Goal: Task Accomplishment & Management: Use online tool/utility

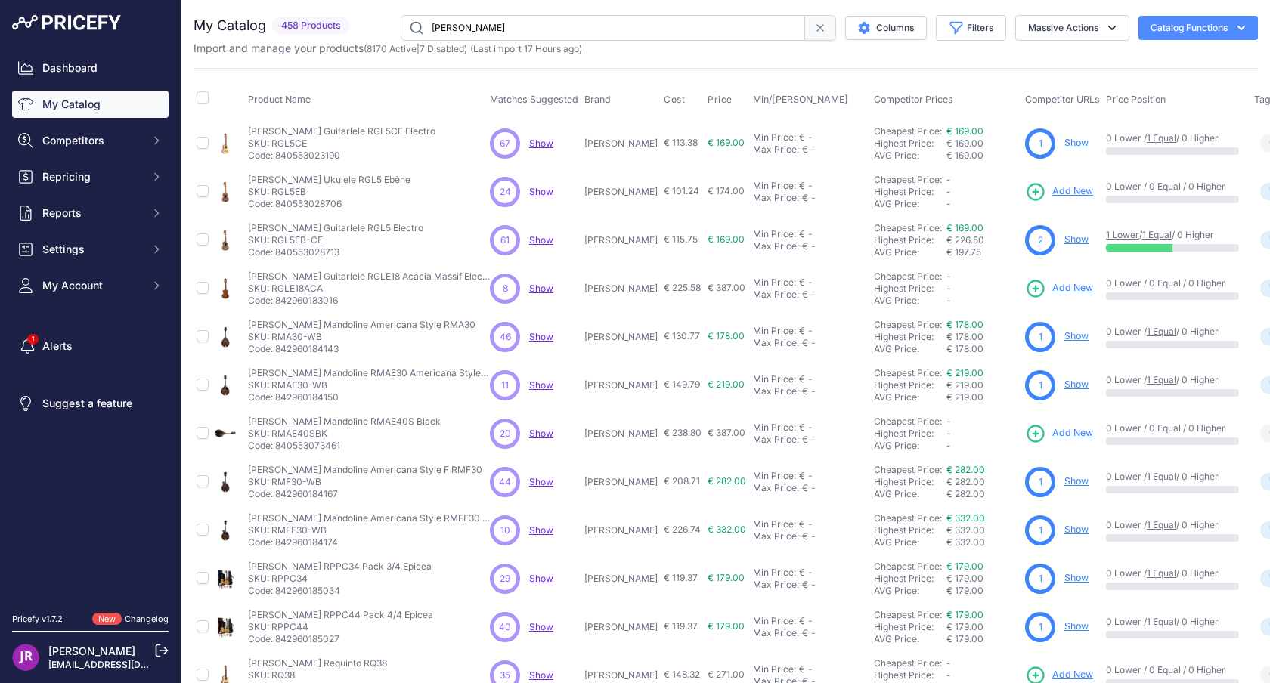
scroll to position [224, 0]
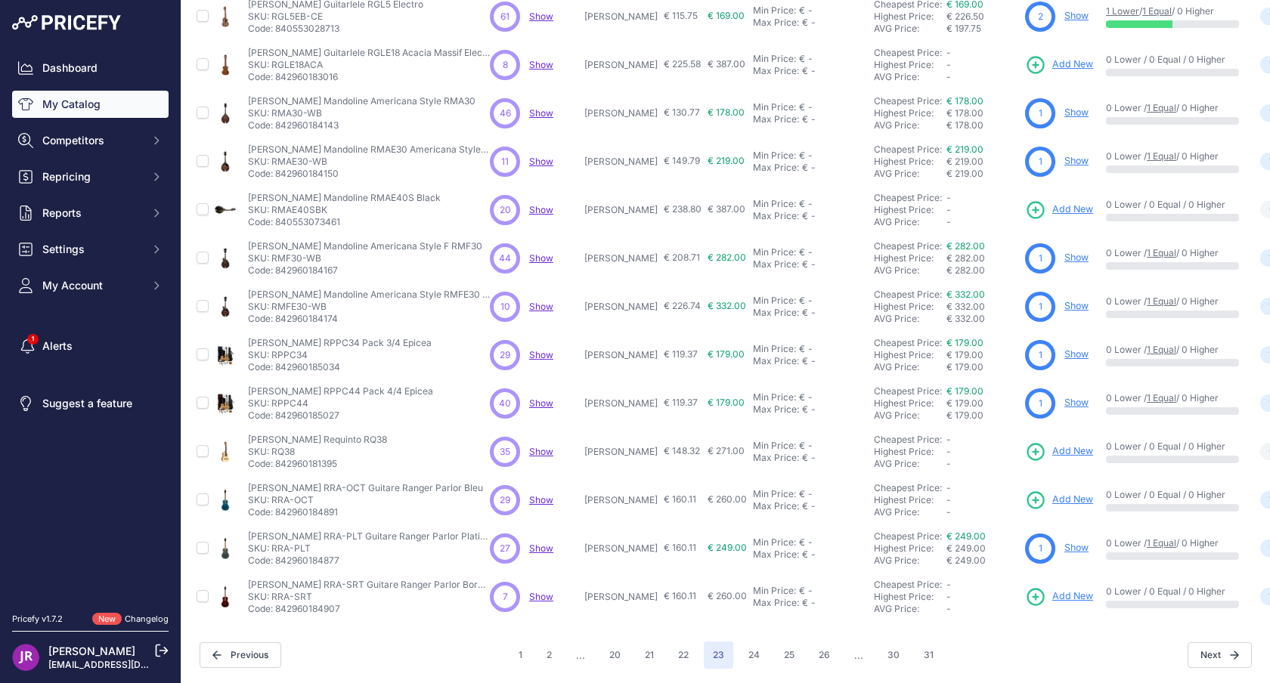
click at [278, 450] on p "SKU: RQ38" at bounding box center [317, 452] width 139 height 12
copy p "RQ38"
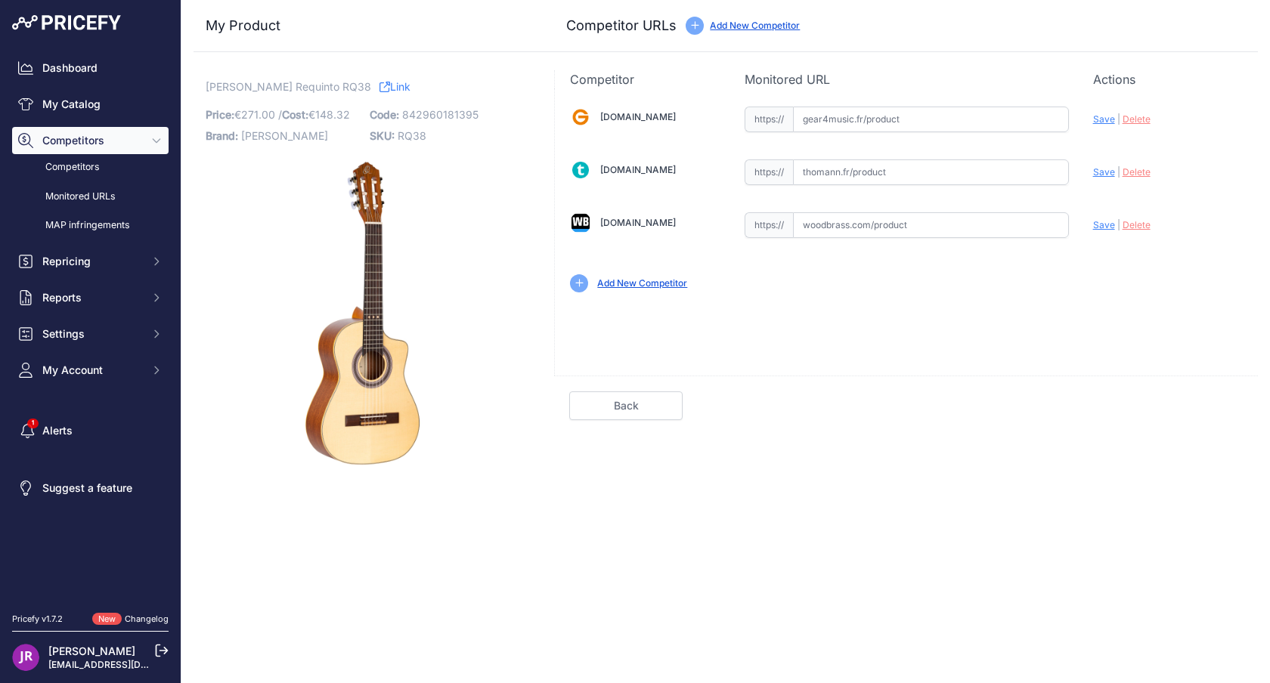
click at [912, 224] on input "text" at bounding box center [931, 225] width 276 height 26
paste input "[URL][DOMAIN_NAME][PERSON_NAME]"
click at [1105, 224] on span "Save" at bounding box center [1104, 224] width 22 height 11
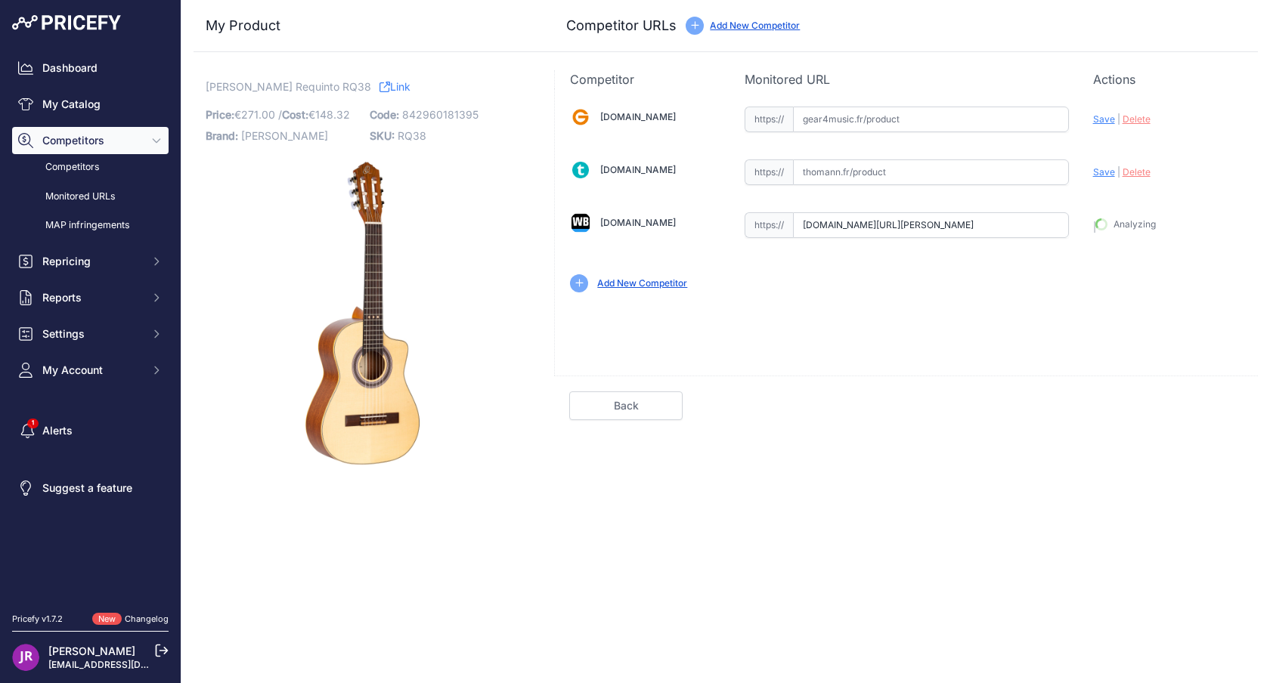
type input "https://www.woodbrass.com/classiques-electro-ortega-guitare-requinto-epicea-p38…"
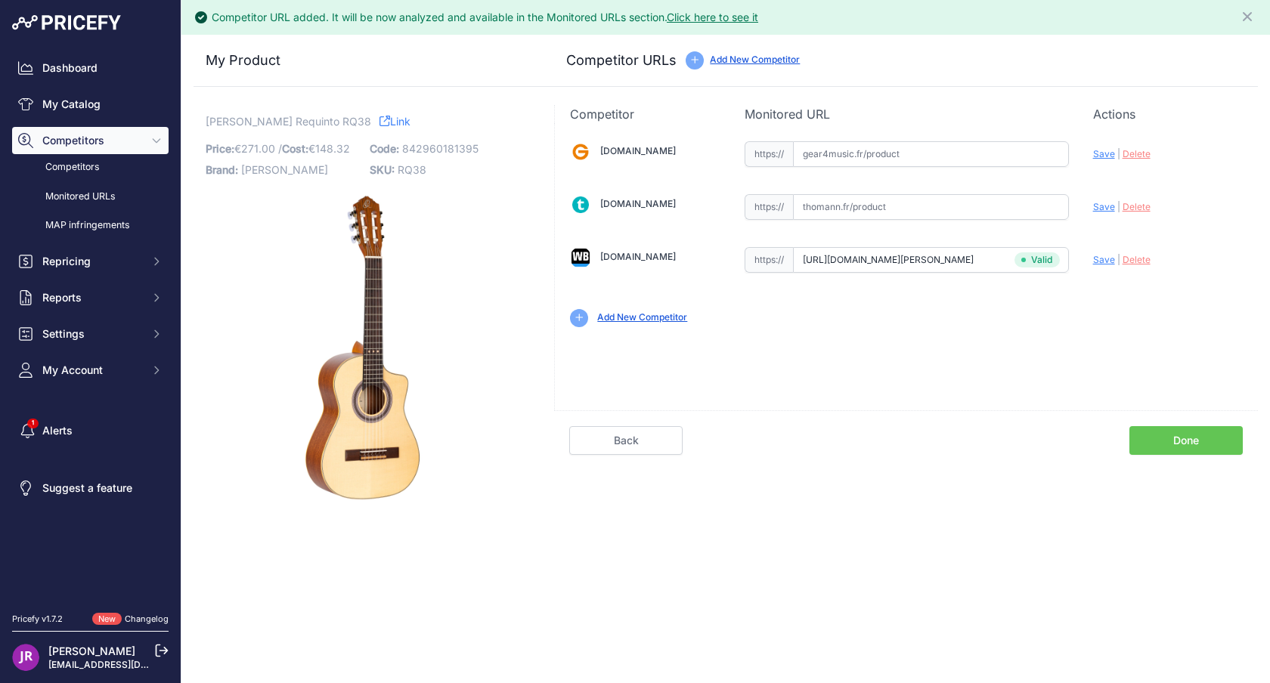
click at [1184, 441] on link "Done" at bounding box center [1185, 440] width 113 height 29
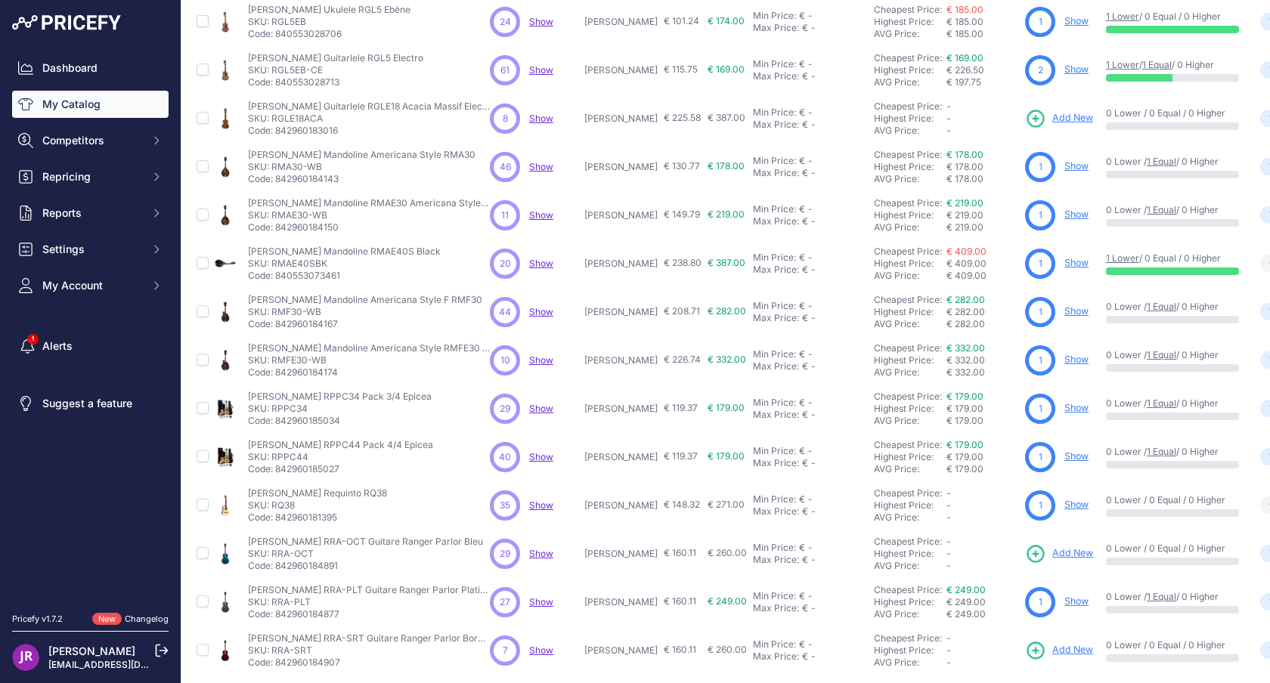
scroll to position [224, 0]
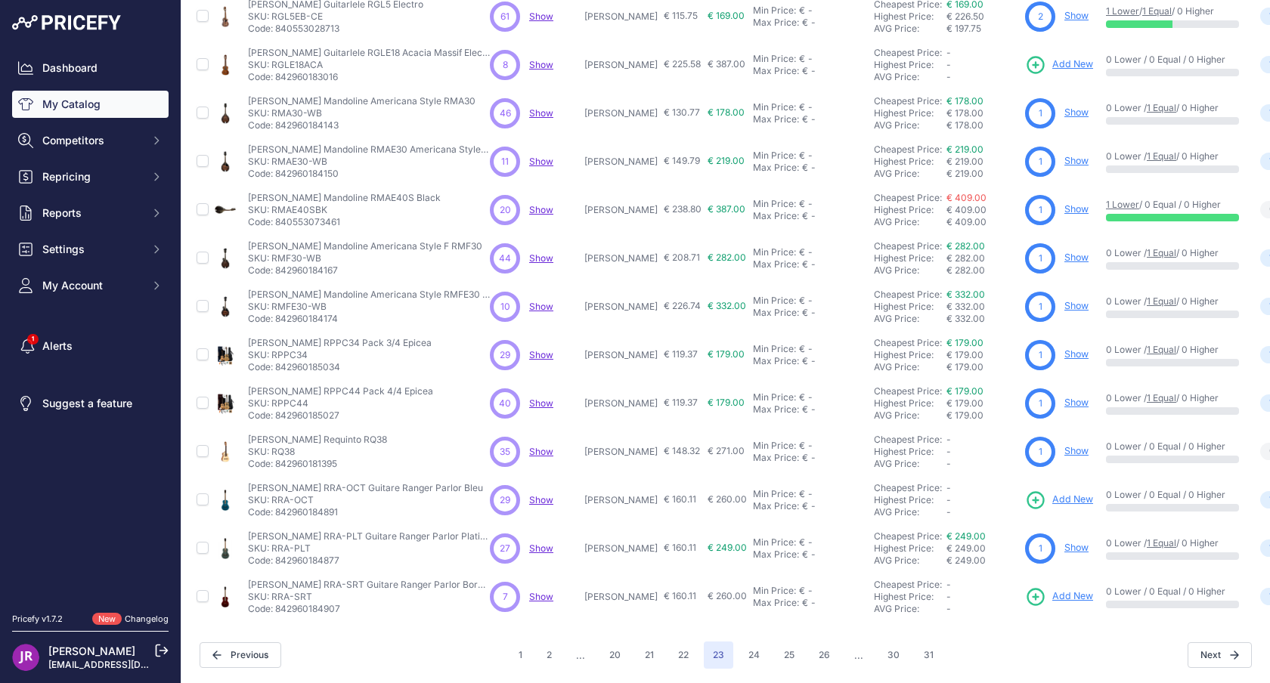
drag, startPoint x: 273, startPoint y: 499, endPoint x: 313, endPoint y: 497, distance: 40.1
click at [313, 497] on p "SKU: RRA-OCT" at bounding box center [365, 500] width 235 height 12
copy p "RRA-OCT"
drag, startPoint x: 274, startPoint y: 597, endPoint x: 323, endPoint y: 596, distance: 49.1
click at [323, 596] on p "SKU: RRA-SRT" at bounding box center [369, 597] width 242 height 12
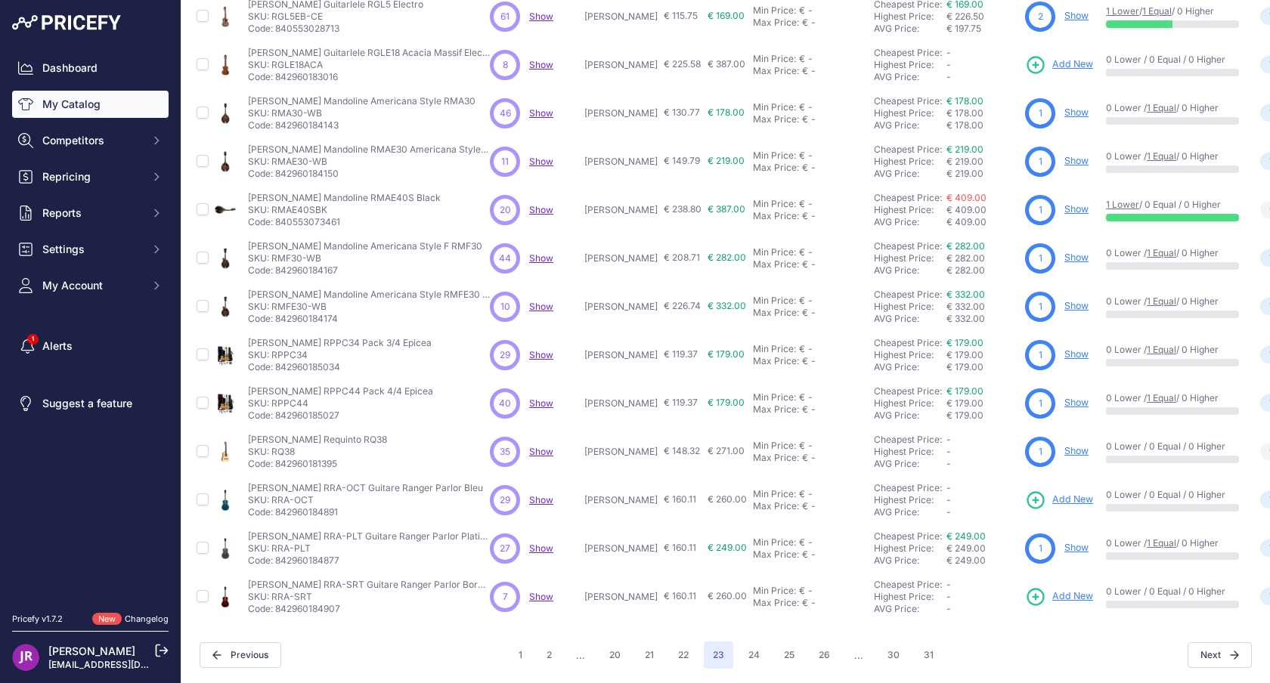
copy p "RRA-SRT"
click at [745, 652] on button "24" at bounding box center [753, 655] width 29 height 27
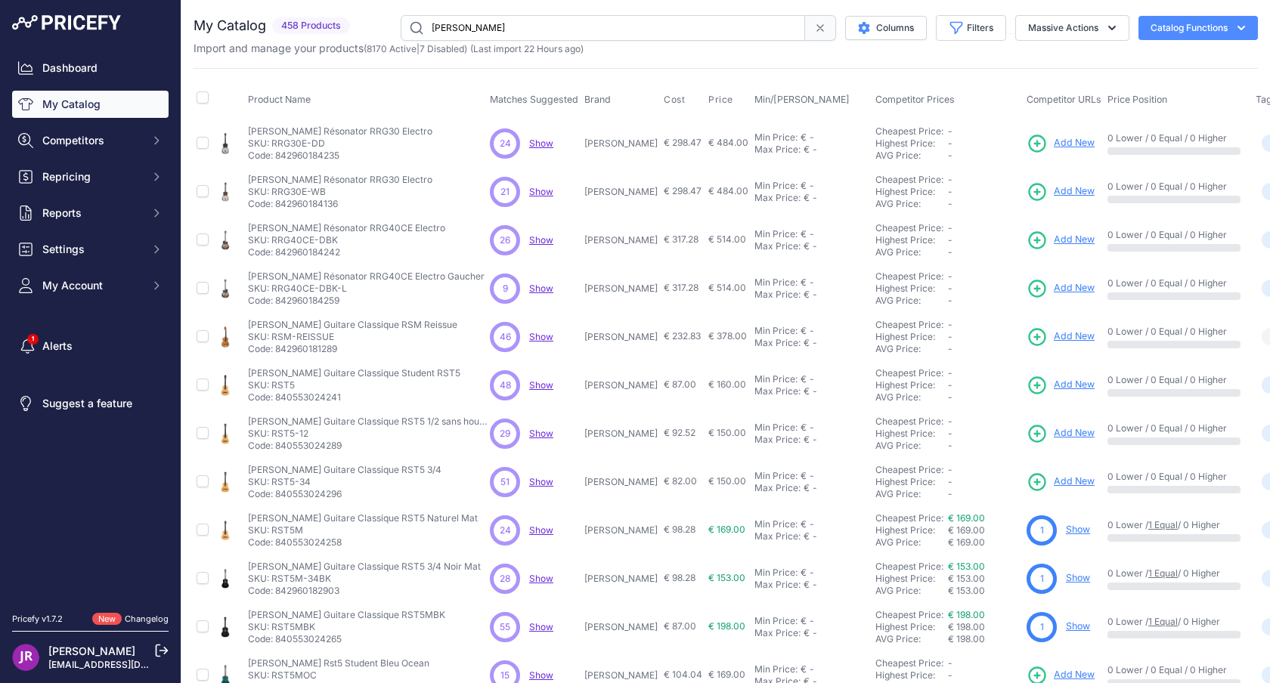
drag, startPoint x: 273, startPoint y: 144, endPoint x: 323, endPoint y: 146, distance: 50.7
click at [323, 146] on p "SKU: RRG30E-DD" at bounding box center [340, 144] width 184 height 12
copy p "RRG30E-DD"
drag, startPoint x: 274, startPoint y: 190, endPoint x: 330, endPoint y: 186, distance: 56.8
click at [330, 186] on p "SKU: RRG30E-WB" at bounding box center [340, 192] width 184 height 12
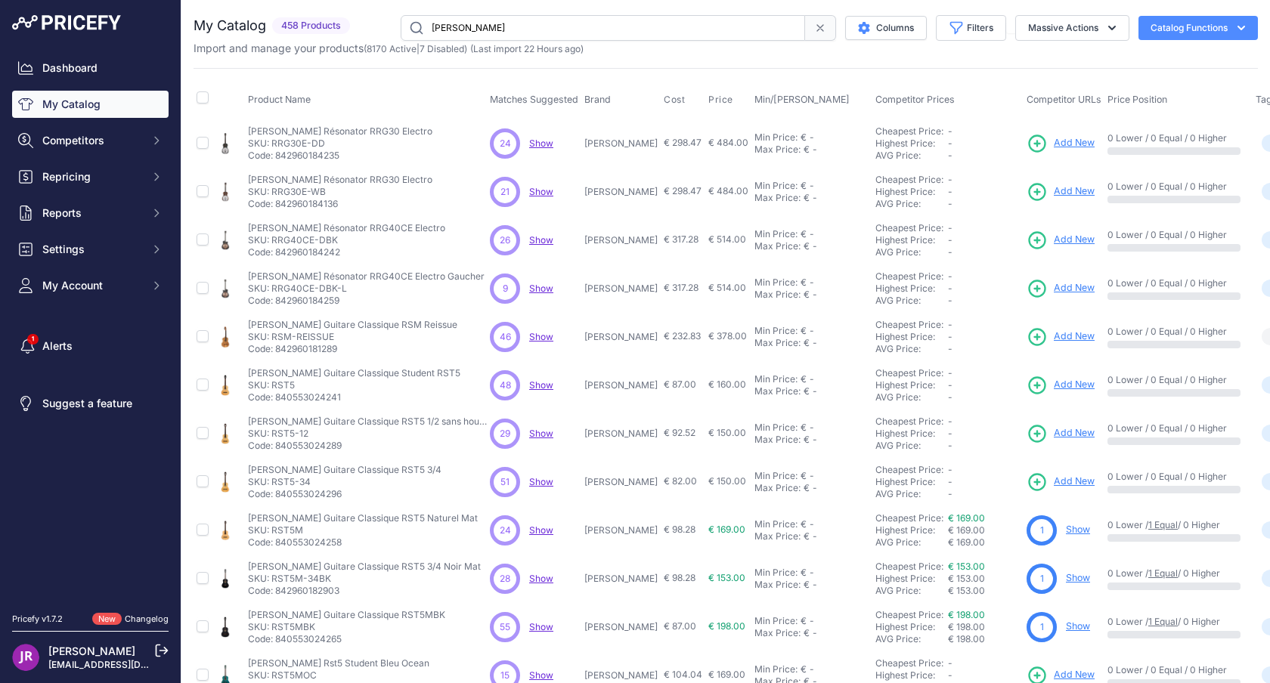
copy p "RRG30E-WB"
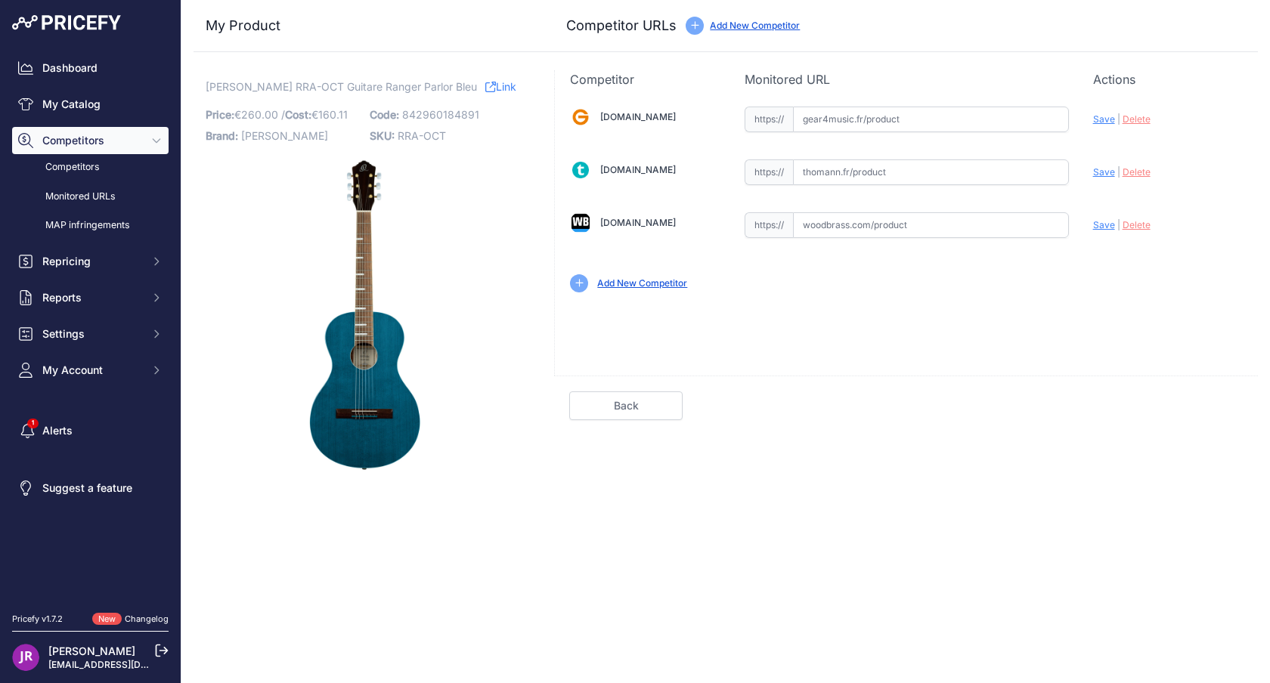
click at [924, 229] on input "text" at bounding box center [931, 225] width 276 height 26
paste input "https://www.woodbrass.com/classiques-4-4-ortega-ranger-parlor-platinium-p388450…"
click at [1103, 225] on span "Save" at bounding box center [1104, 224] width 22 height 11
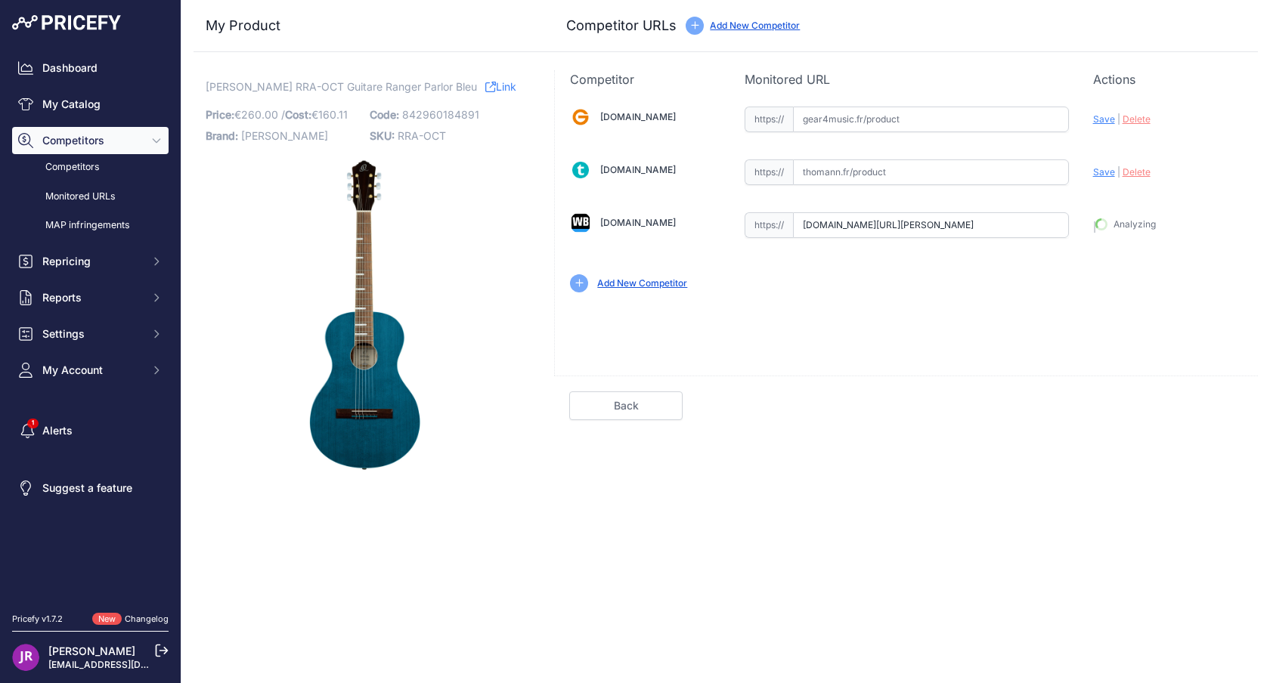
type input "https://www.woodbrass.com/classiques-4-4-ortega-ranger-parlor-platinium-p388450…"
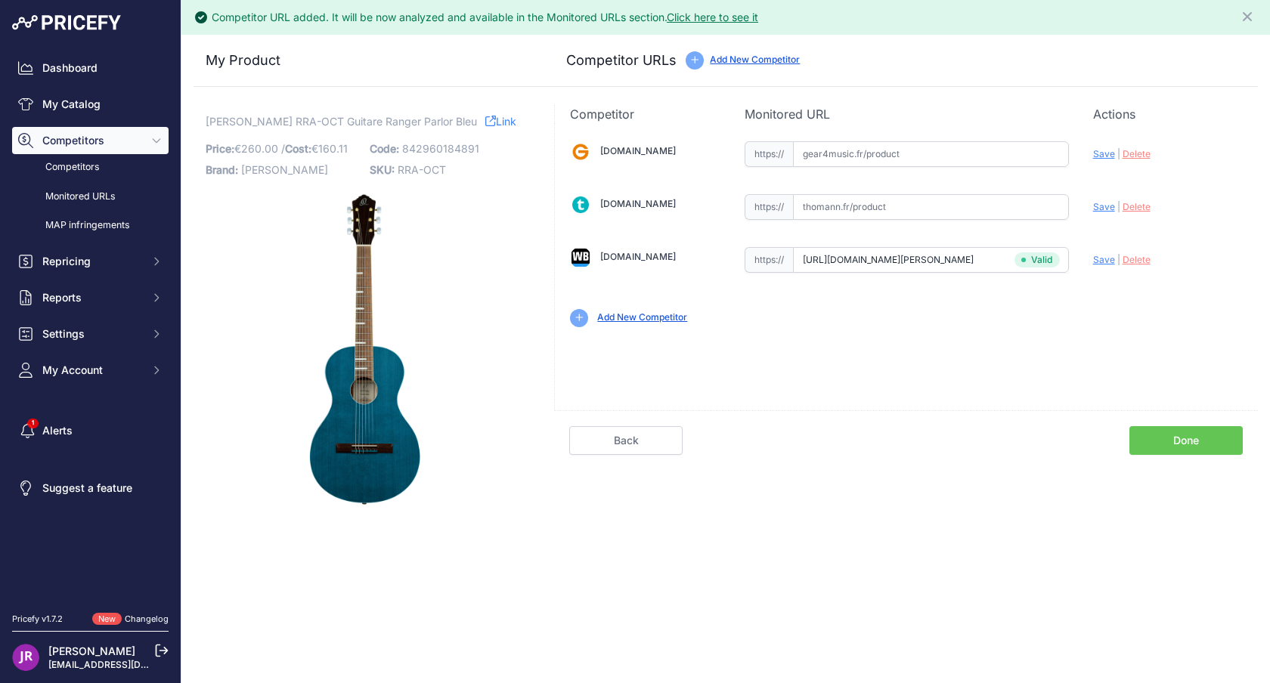
click at [1184, 443] on link "Done" at bounding box center [1185, 440] width 113 height 29
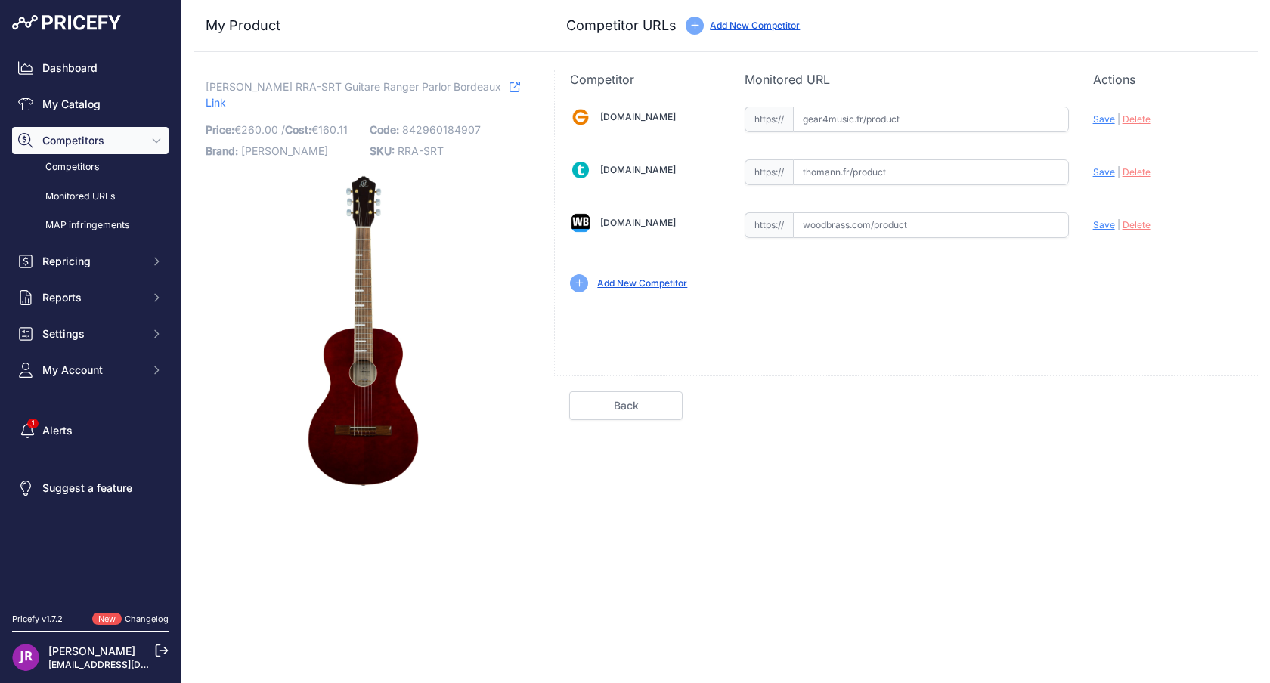
click at [876, 227] on input "text" at bounding box center [931, 225] width 276 height 26
paste input "[URL][DOMAIN_NAME][PERSON_NAME]"
click at [1104, 229] on span "Save" at bounding box center [1104, 224] width 22 height 11
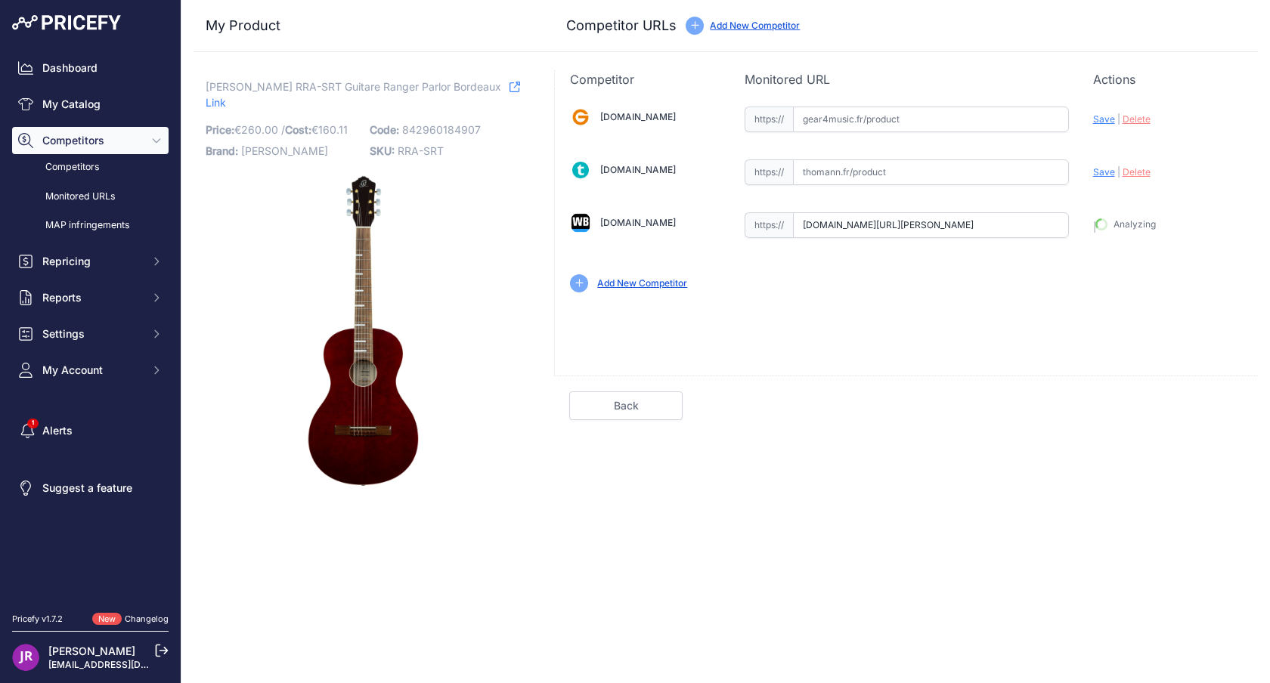
type input "[URL][DOMAIN_NAME][PERSON_NAME]"
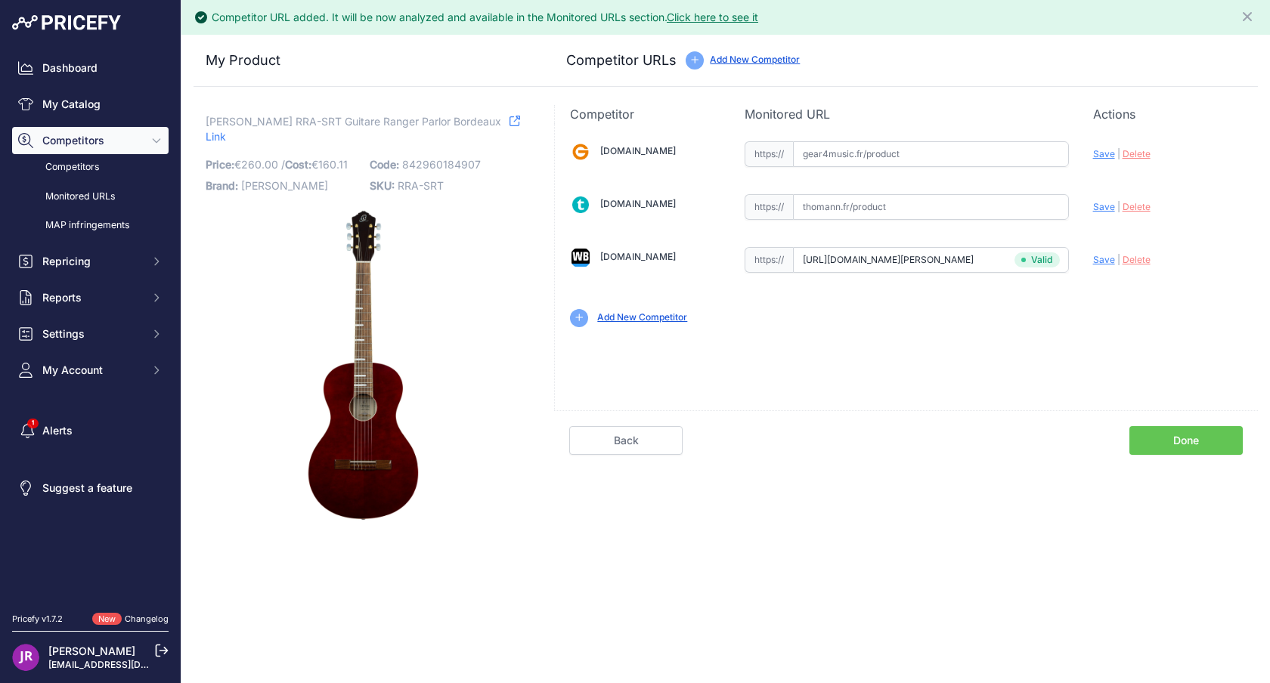
click at [1189, 441] on link "Done" at bounding box center [1185, 440] width 113 height 29
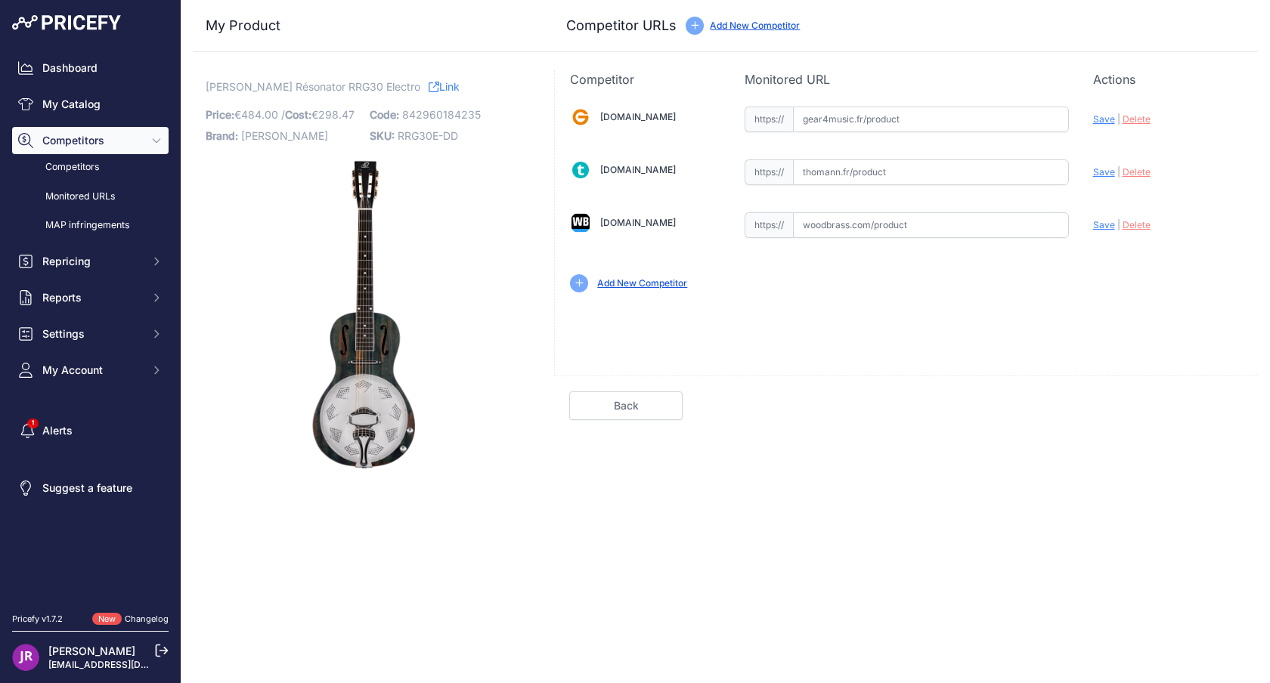
click at [863, 222] on input "text" at bounding box center [931, 225] width 276 height 26
paste input "[URL][DOMAIN_NAME][PERSON_NAME]"
click at [1104, 228] on span "Save" at bounding box center [1104, 224] width 22 height 11
type input "https://www.woodbrass.com/a-resonateur-ortega-resonator-acajou-denim-p380766.ht…"
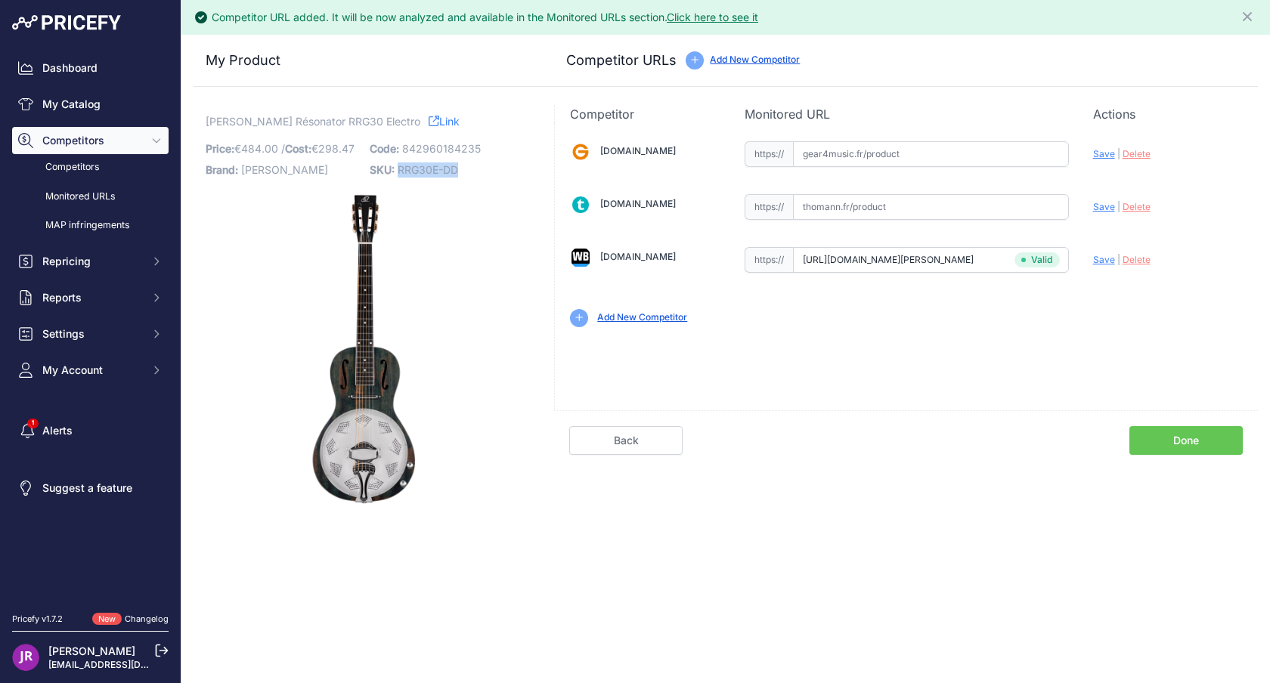
drag, startPoint x: 399, startPoint y: 167, endPoint x: 481, endPoint y: 168, distance: 81.6
click at [481, 168] on p "SKU: RRG30E-DD" at bounding box center [447, 169] width 155 height 21
copy span "RRG30E-DD"
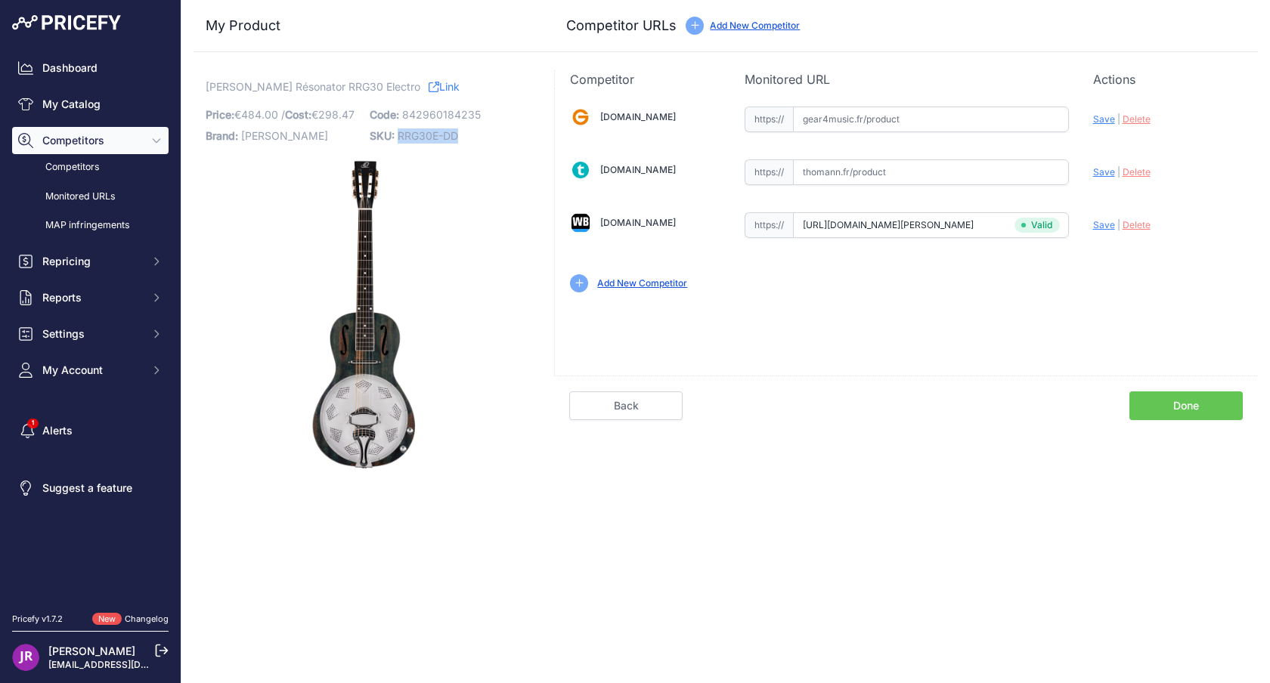
click at [1184, 413] on link "Done" at bounding box center [1185, 406] width 113 height 29
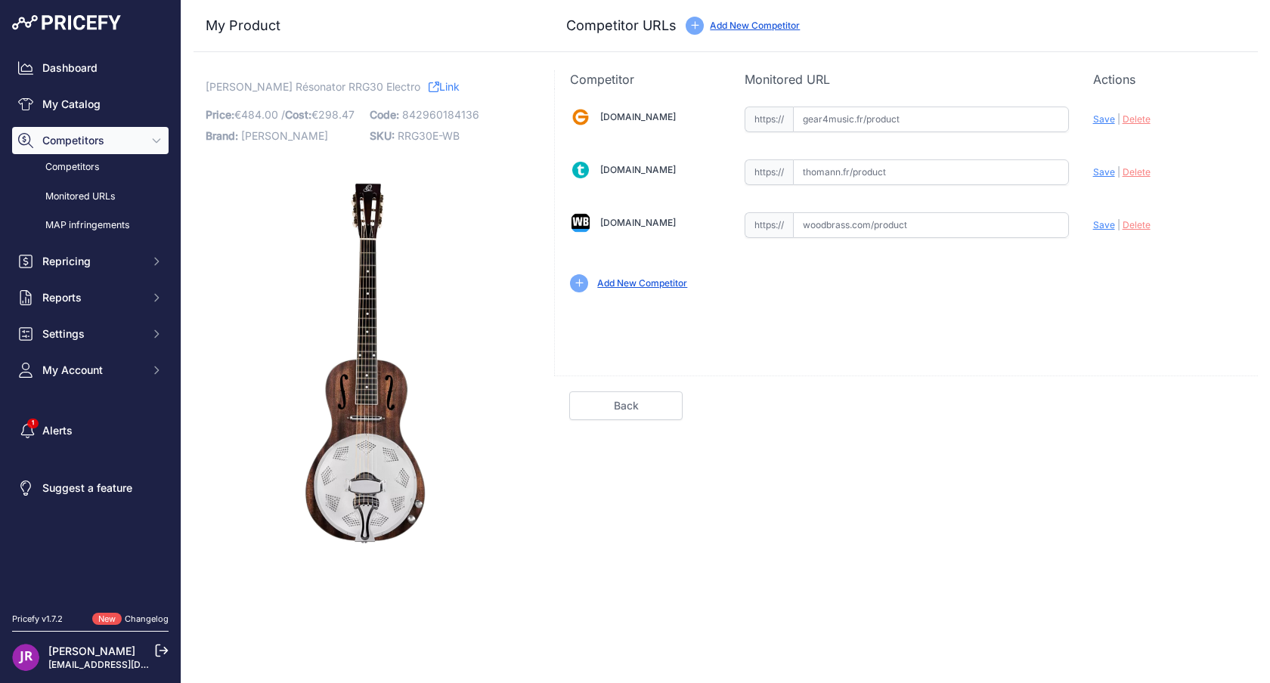
click at [853, 175] on input "text" at bounding box center [931, 172] width 276 height 26
paste input "[URL][DOMAIN_NAME]"
click at [1100, 170] on span "Save" at bounding box center [1104, 171] width 22 height 11
type input "https://www.thomann.fr/ortega_rrg30e_wb.htm?prirule_jdsnikfkfjsd=9365"
click at [1175, 399] on link "Done" at bounding box center [1185, 406] width 113 height 29
